Goal: Task Accomplishment & Management: Manage account settings

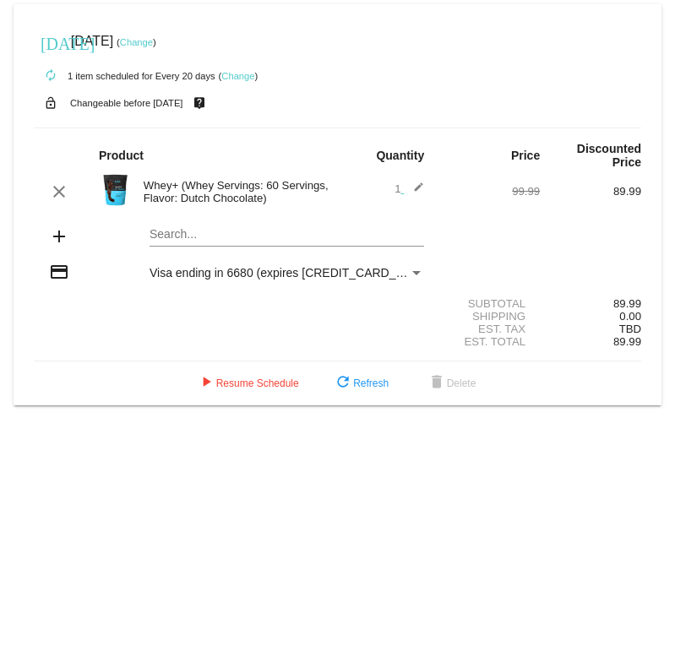
click at [301, 274] on span "Visa ending in 6680 (expires [CREDIT_CARD_DATA])" at bounding box center [290, 273] width 283 height 14
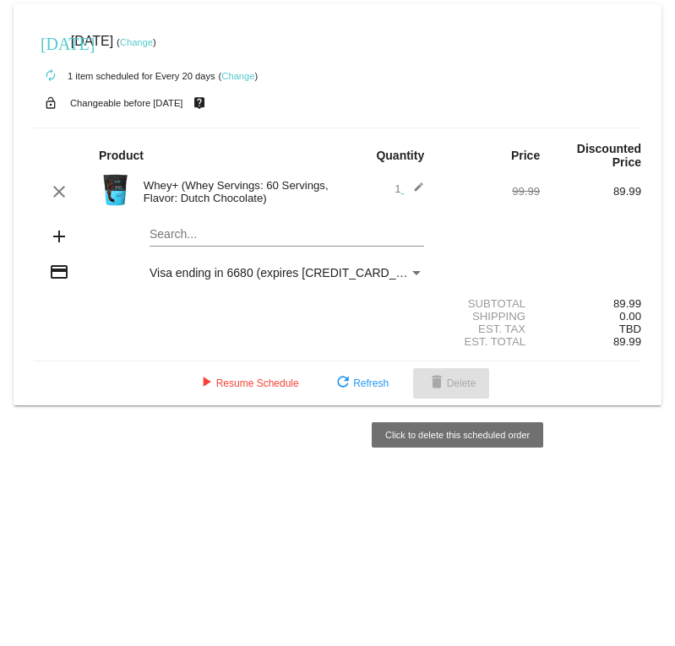
click at [474, 377] on button "delete Delete" at bounding box center [451, 383] width 77 height 30
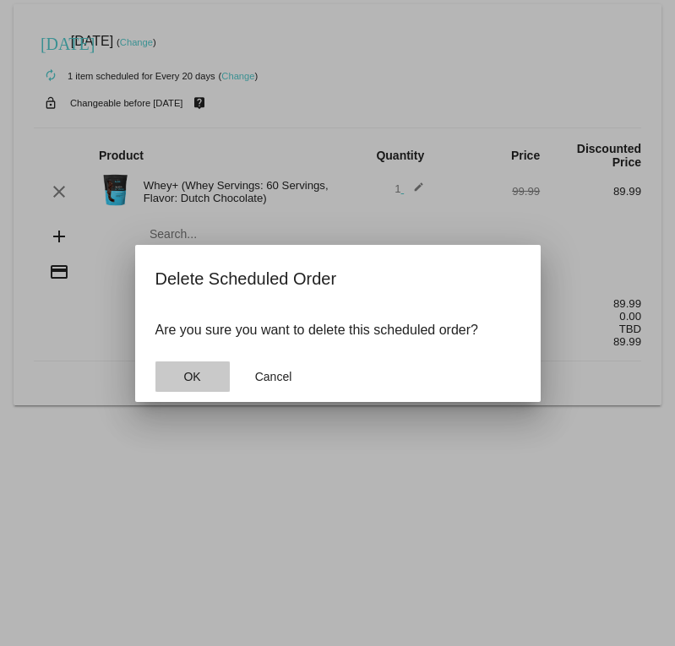
click at [193, 385] on button "OK" at bounding box center [192, 376] width 74 height 30
